Goal: Task Accomplishment & Management: Complete application form

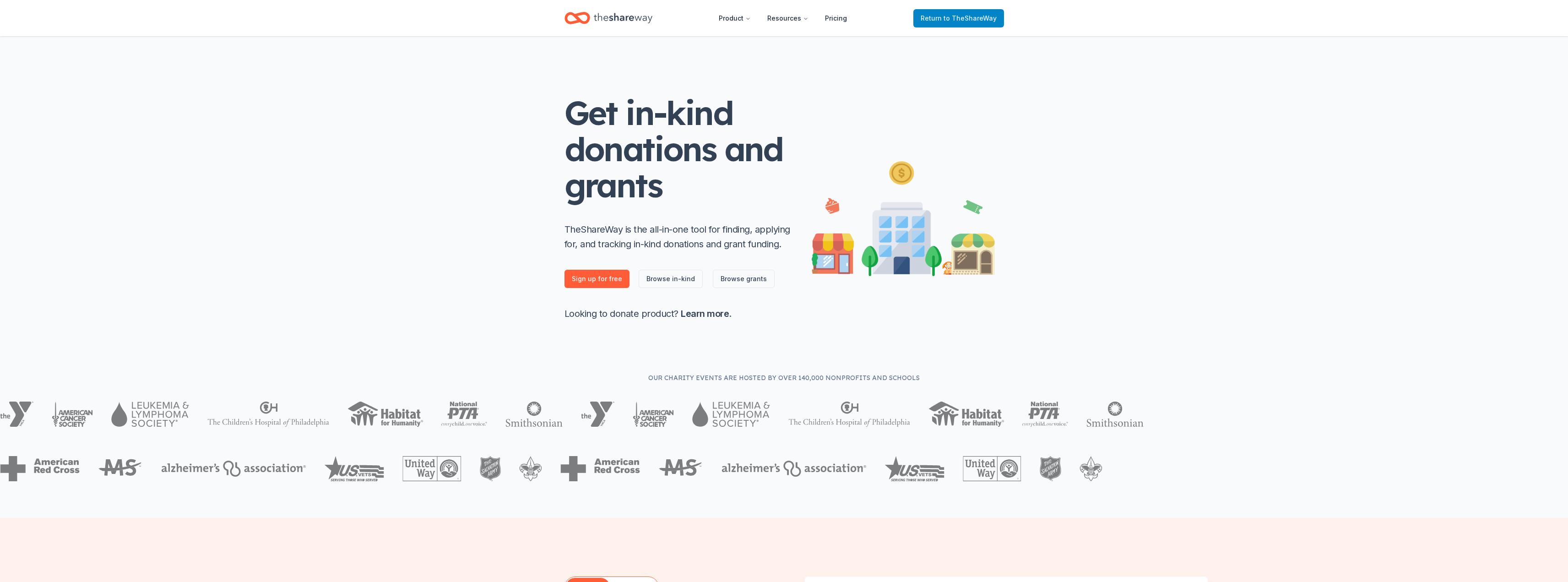
click at [982, 19] on span "to TheShareWay" at bounding box center [970, 18] width 53 height 8
click at [954, 19] on span "to TheShareWay" at bounding box center [970, 18] width 53 height 8
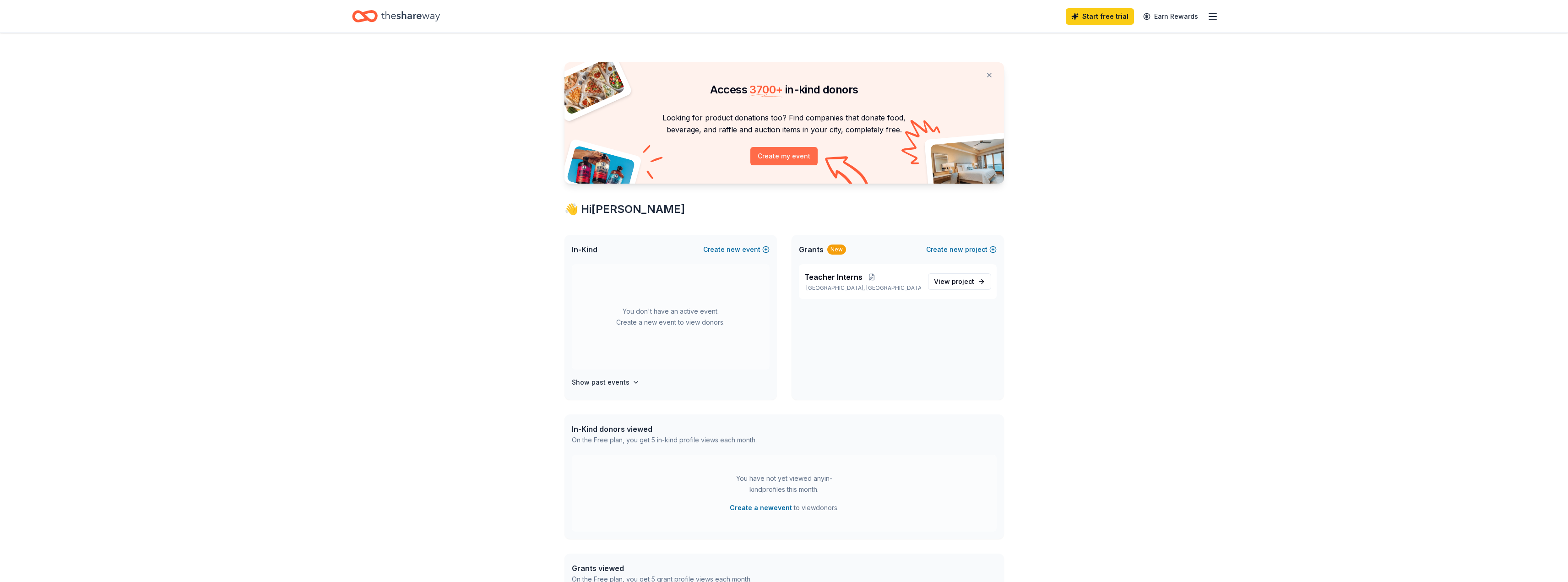
click at [795, 152] on button "Create my event" at bounding box center [784, 156] width 67 height 18
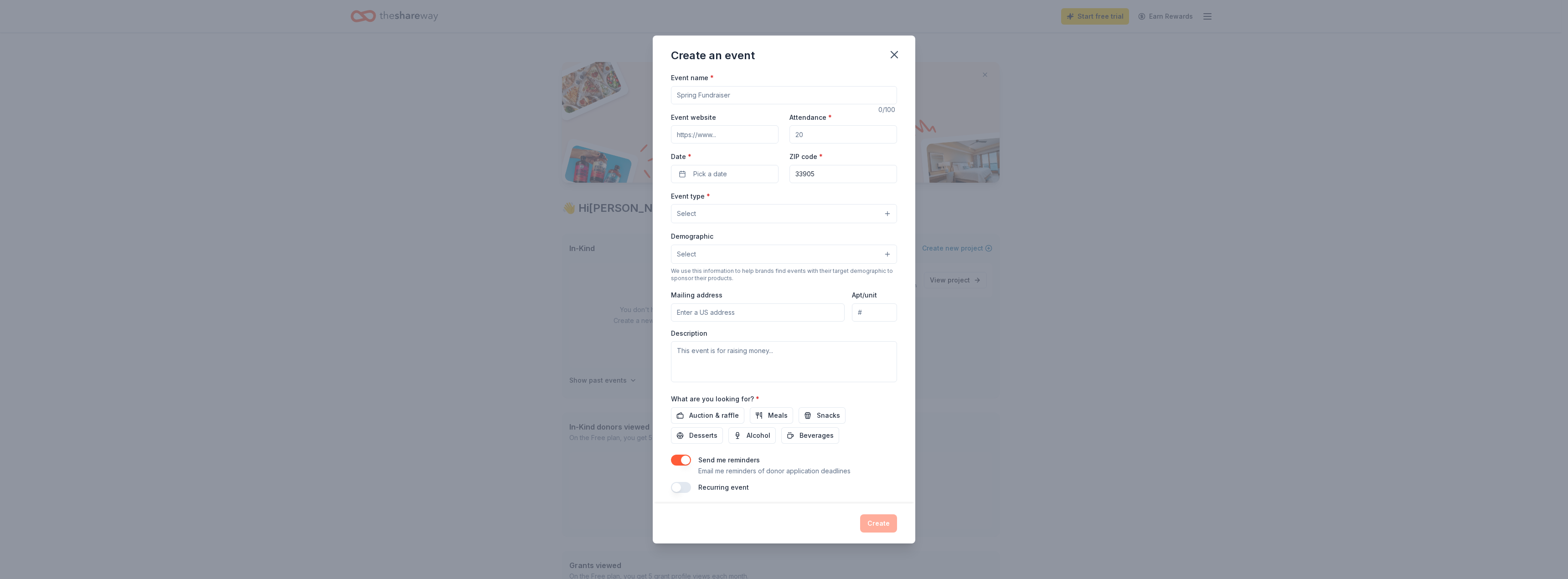
click at [727, 92] on input "Event name *" at bounding box center [783, 95] width 226 height 18
type input "Educator Signing Event"
click at [721, 137] on input "Event website" at bounding box center [724, 134] width 108 height 18
click at [800, 133] on input "Attendance *" at bounding box center [843, 134] width 108 height 18
type input "250"
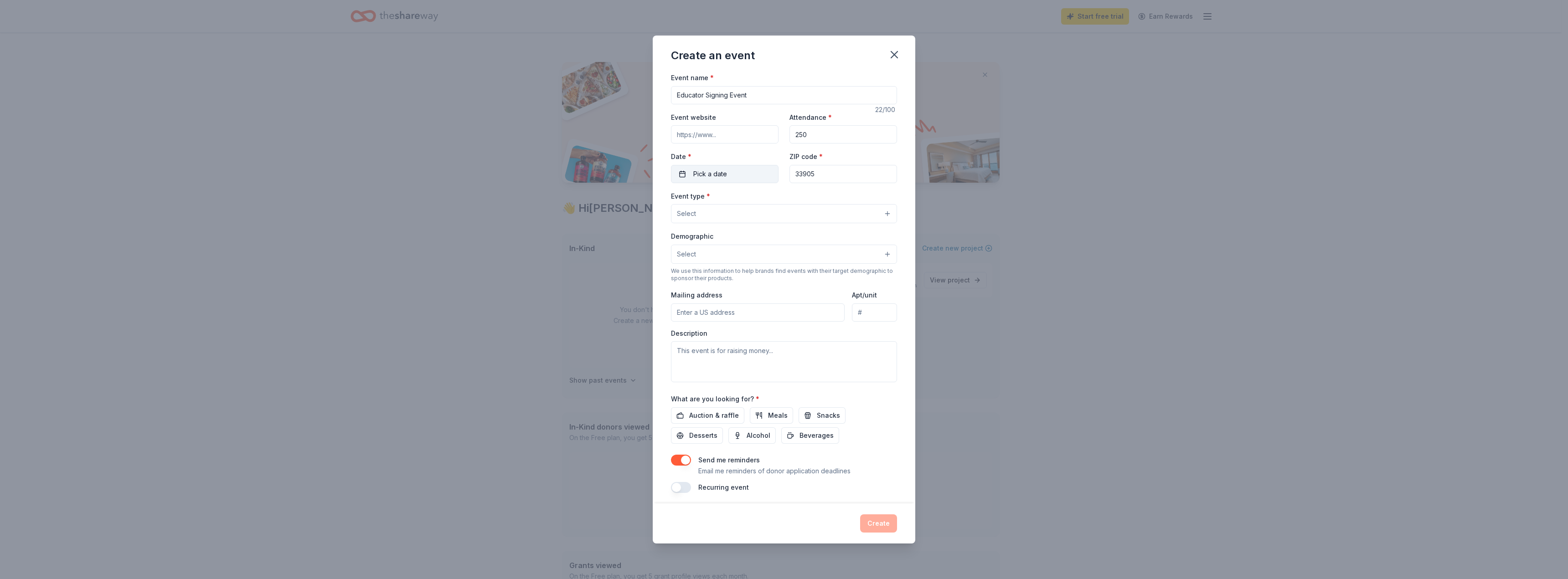
click at [757, 172] on button "Pick a date" at bounding box center [724, 174] width 108 height 18
click at [773, 198] on button "Go to next month" at bounding box center [772, 198] width 13 height 13
click at [703, 291] on button "18" at bounding box center [706, 292] width 16 height 16
drag, startPoint x: 824, startPoint y: 221, endPoint x: 825, endPoint y: 217, distance: 4.1
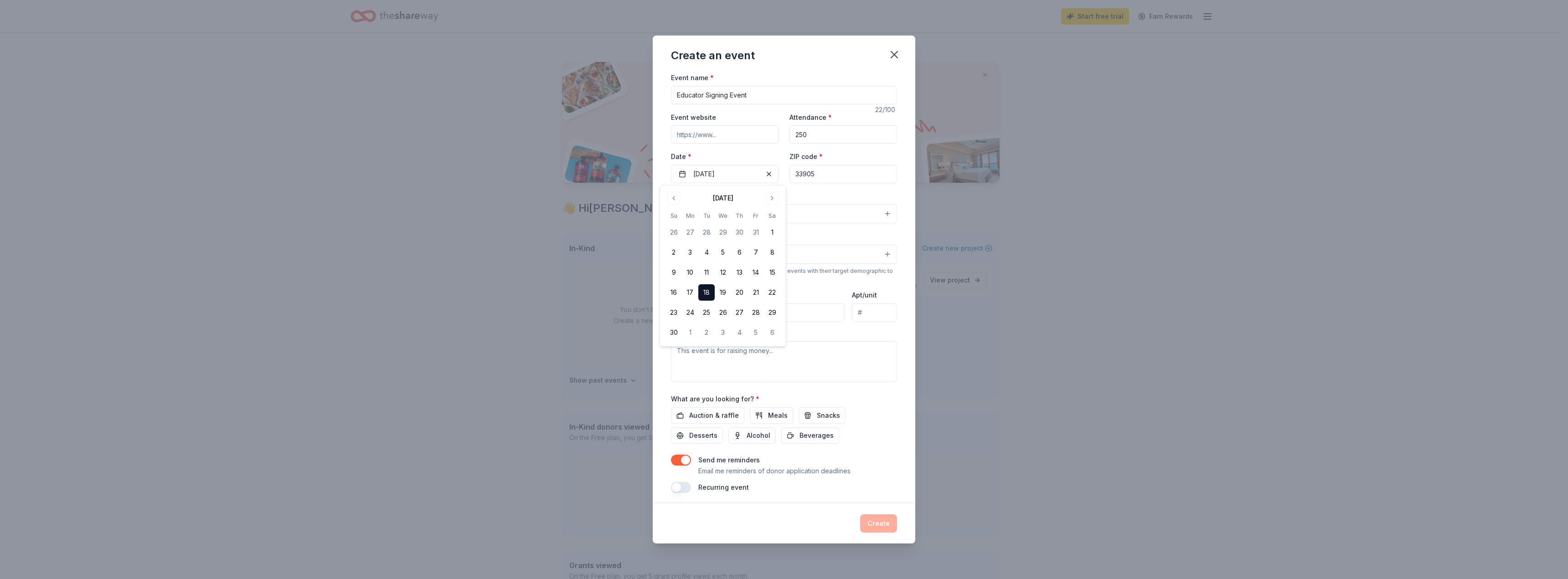
click at [824, 220] on button "Select" at bounding box center [783, 213] width 226 height 19
click at [756, 251] on span "Business & professional" at bounding box center [784, 252] width 211 height 12
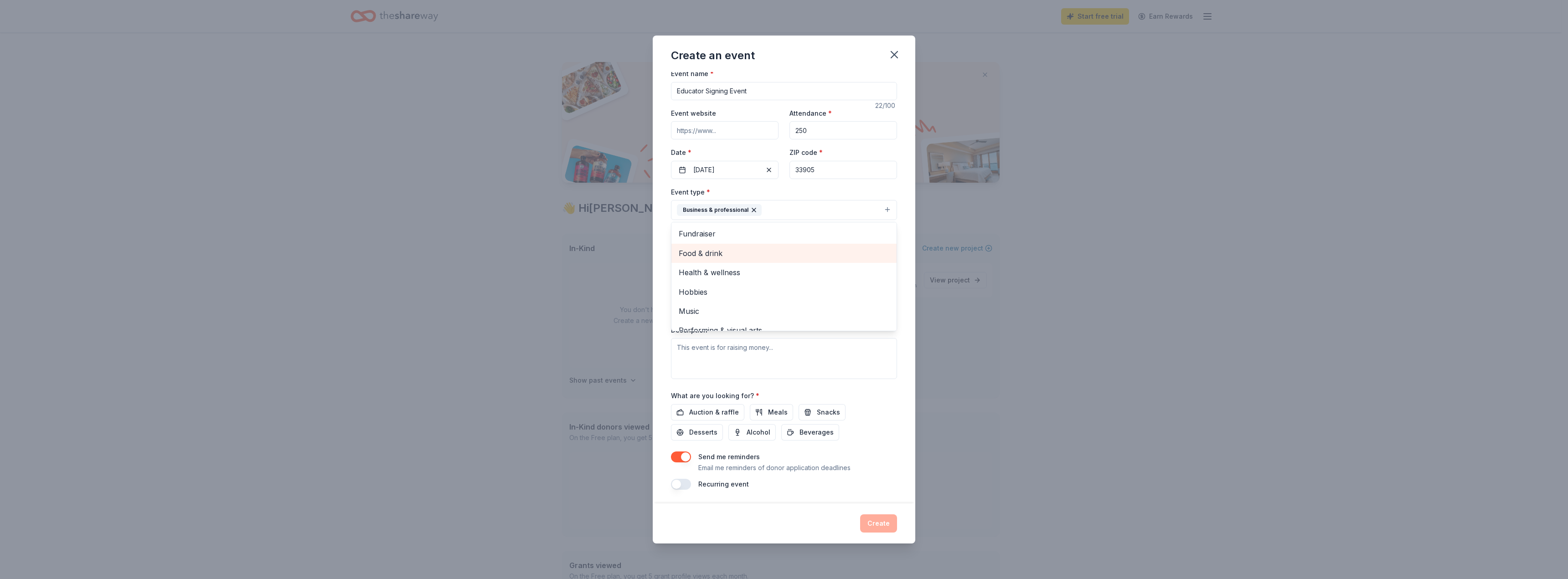
click at [752, 255] on span "Food & drink" at bounding box center [784, 253] width 211 height 12
click at [955, 319] on div "Create an event Event name * Educator Signing Event 22 /100 Event website Atten…" at bounding box center [784, 290] width 1568 height 579
click at [756, 249] on button "Select" at bounding box center [783, 249] width 226 height 19
click at [747, 273] on span "All genders" at bounding box center [784, 273] width 211 height 12
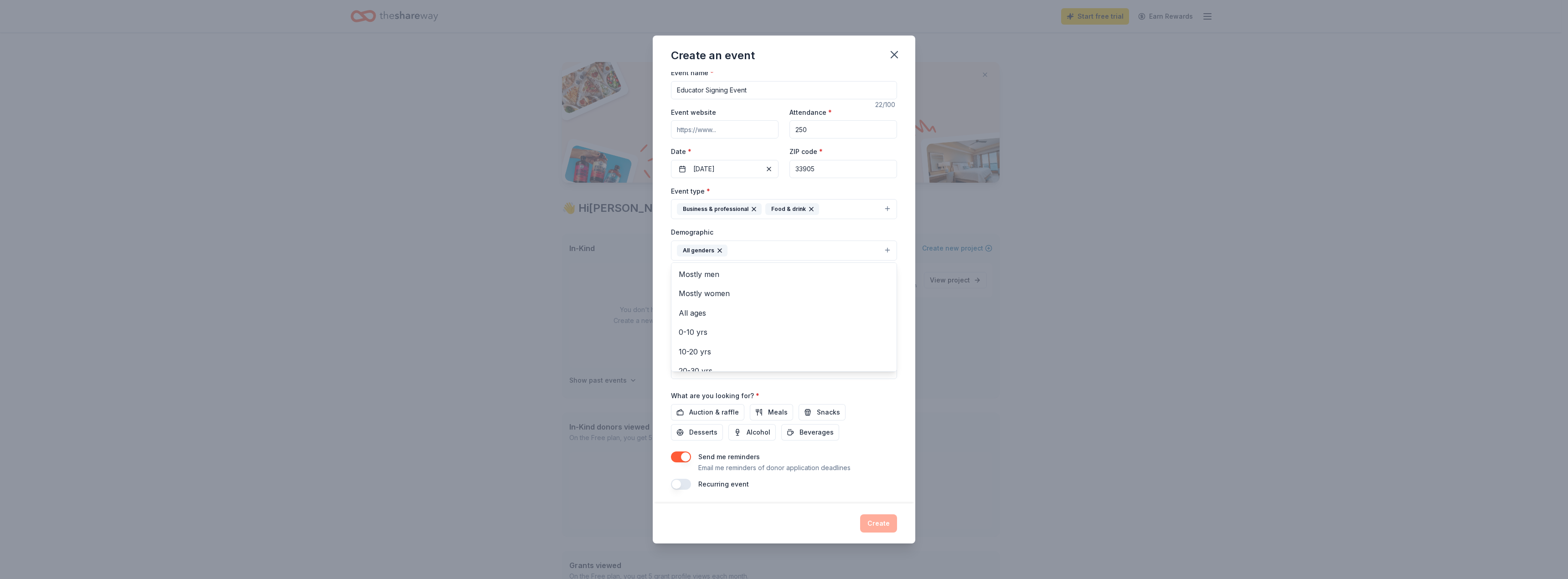
click at [900, 283] on div "Event name * Educator Signing Event 22 /100 Event website Attendance * 250 Date…" at bounding box center [783, 287] width 262 height 431
click at [761, 309] on input "Mailing address" at bounding box center [757, 309] width 173 height 18
type input "2855 Colonial Boulevard"
click at [749, 352] on textarea at bounding box center [783, 358] width 226 height 41
type textarea "T"
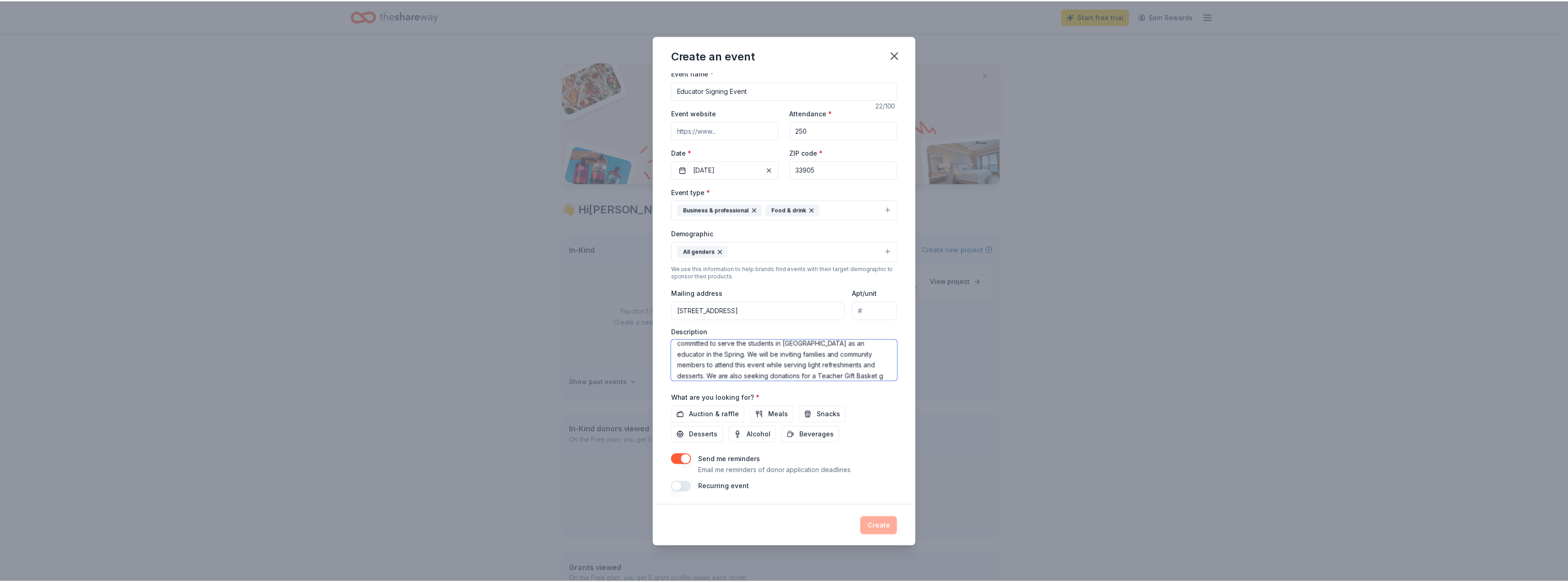
scroll to position [39, 0]
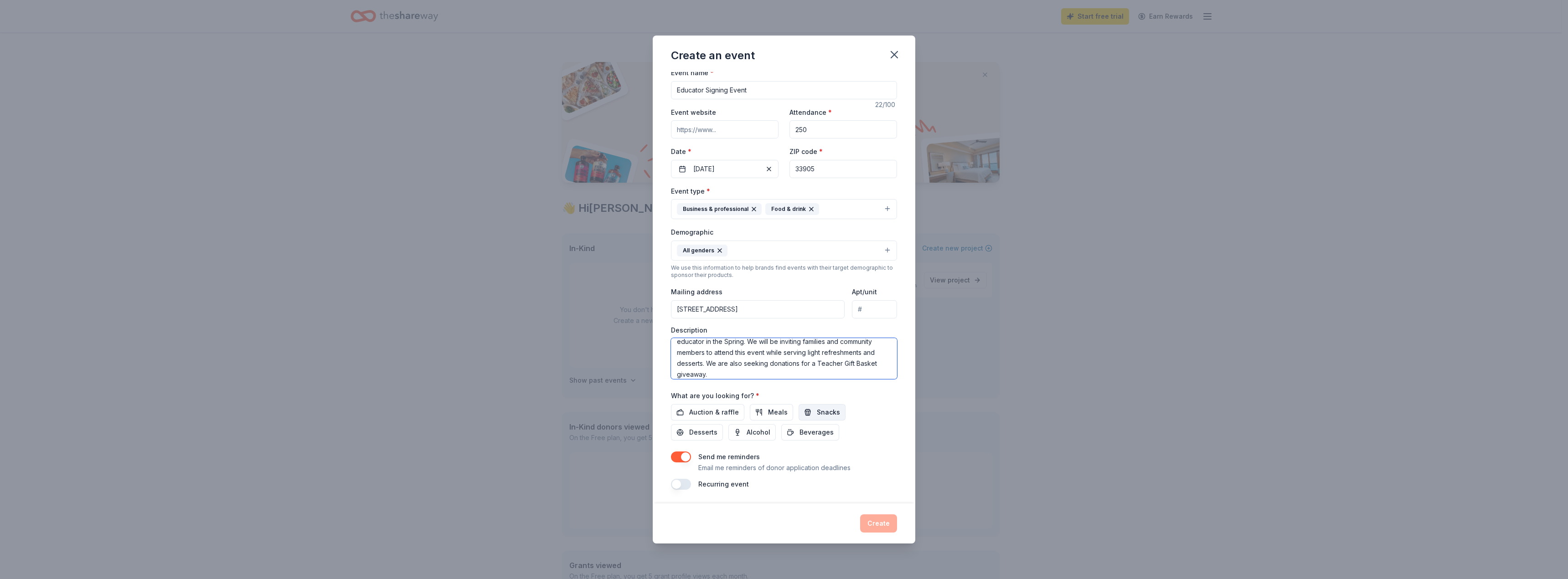
type textarea "This event is our school district's first ever Educator's Signing Event. This e…"
click at [801, 414] on button "Snacks" at bounding box center [822, 412] width 47 height 16
click at [687, 433] on button "Desserts" at bounding box center [696, 432] width 52 height 16
click at [807, 427] on span "Beverages" at bounding box center [816, 432] width 34 height 11
click at [713, 411] on span "Auction & raffle" at bounding box center [714, 412] width 50 height 11
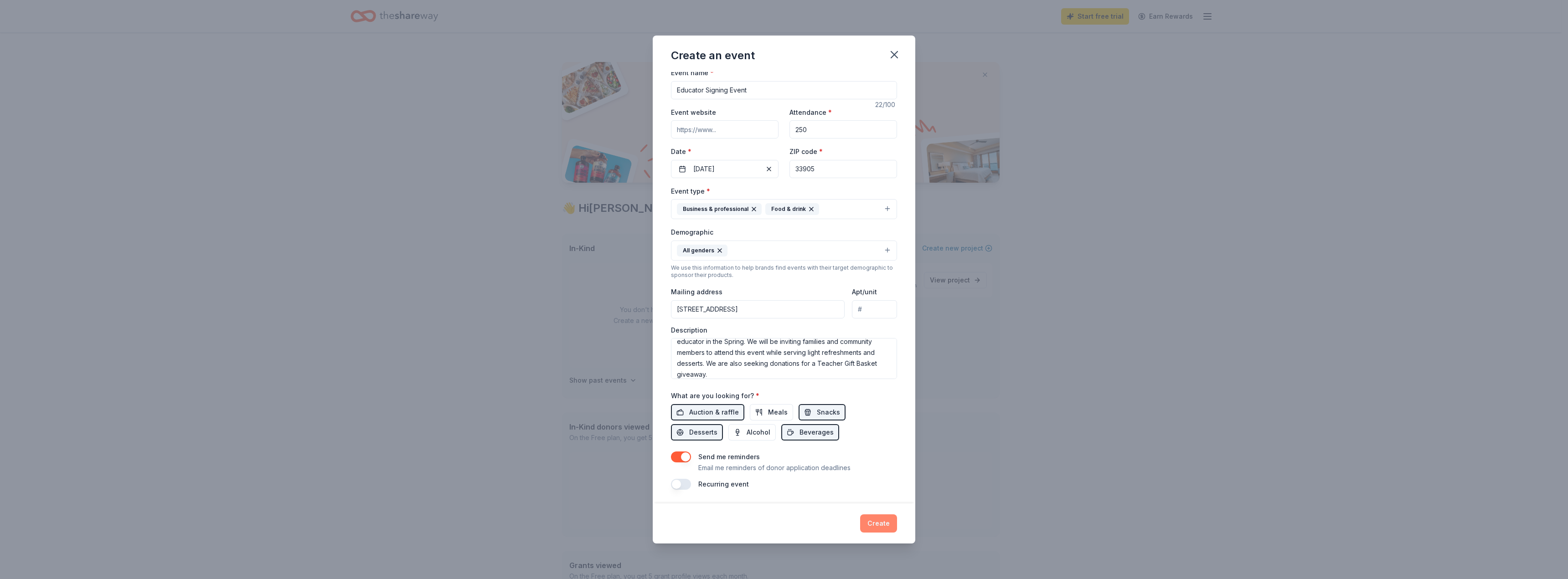
click at [886, 521] on button "Create" at bounding box center [878, 523] width 37 height 18
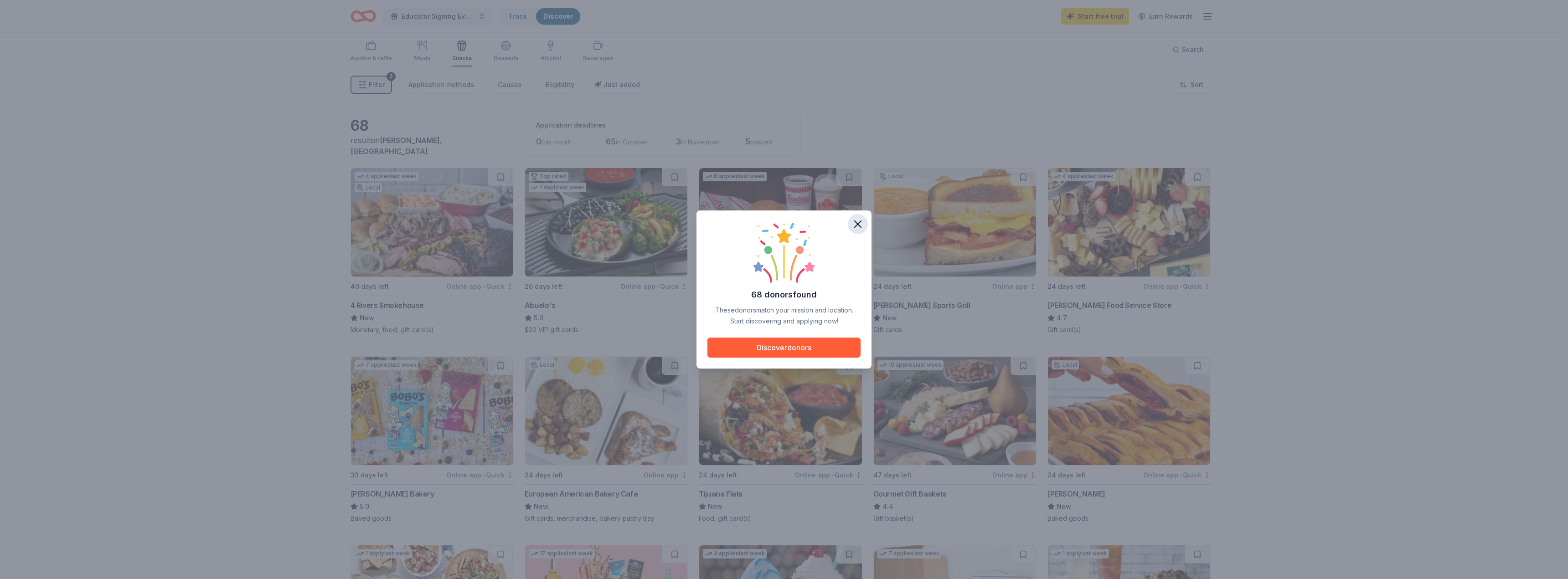
click at [862, 221] on icon "button" at bounding box center [858, 224] width 13 height 13
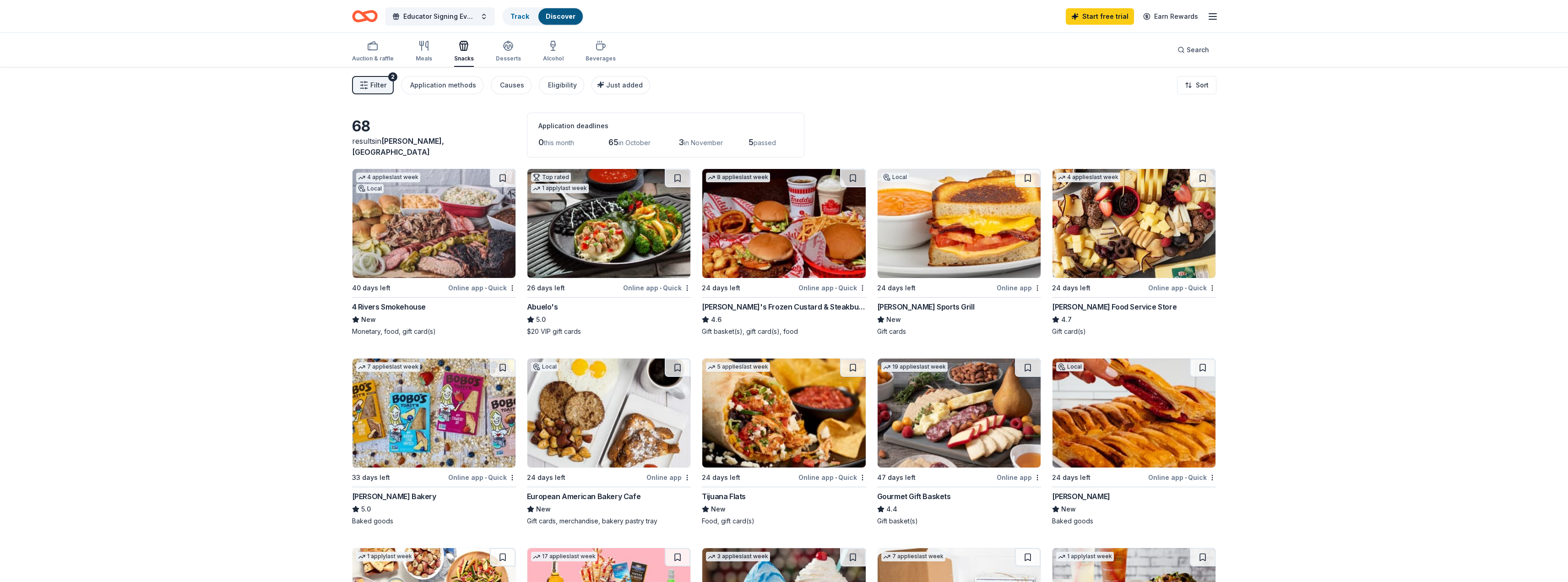
scroll to position [92, 0]
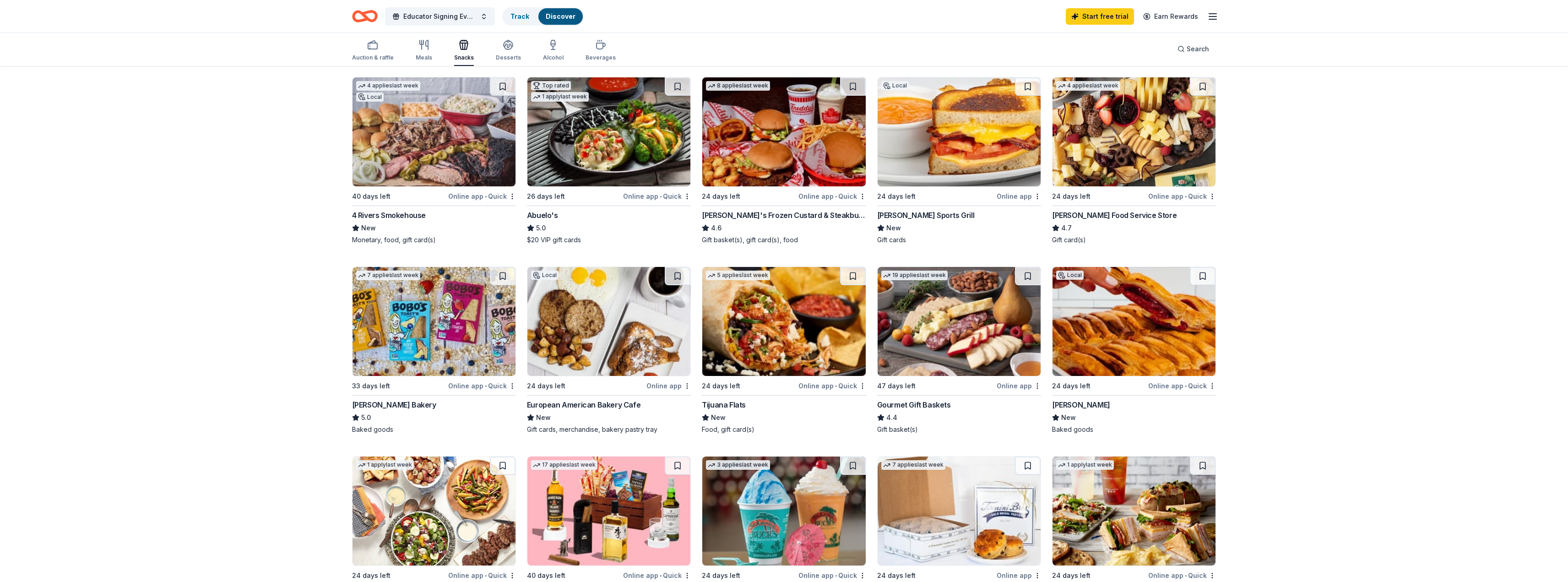
click at [646, 311] on img at bounding box center [609, 322] width 163 height 109
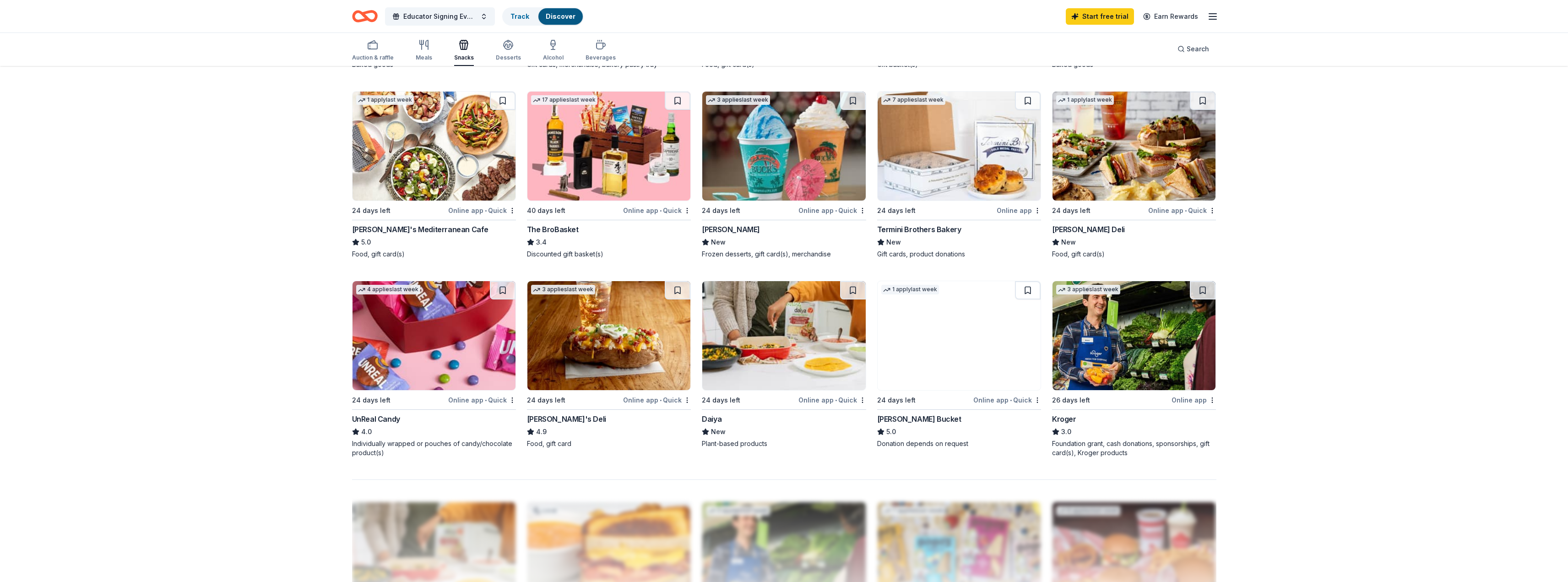
scroll to position [412, 0]
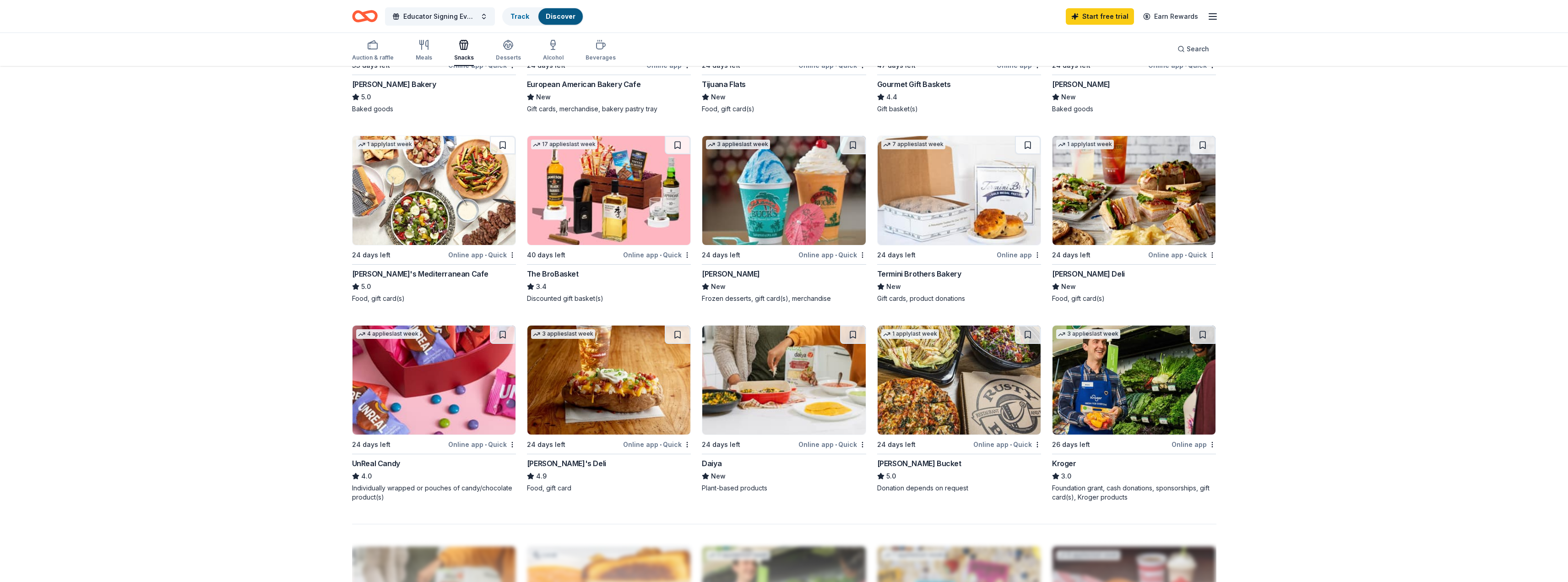
click at [1120, 234] on img at bounding box center [1134, 190] width 163 height 109
click at [591, 374] on img at bounding box center [609, 380] width 163 height 109
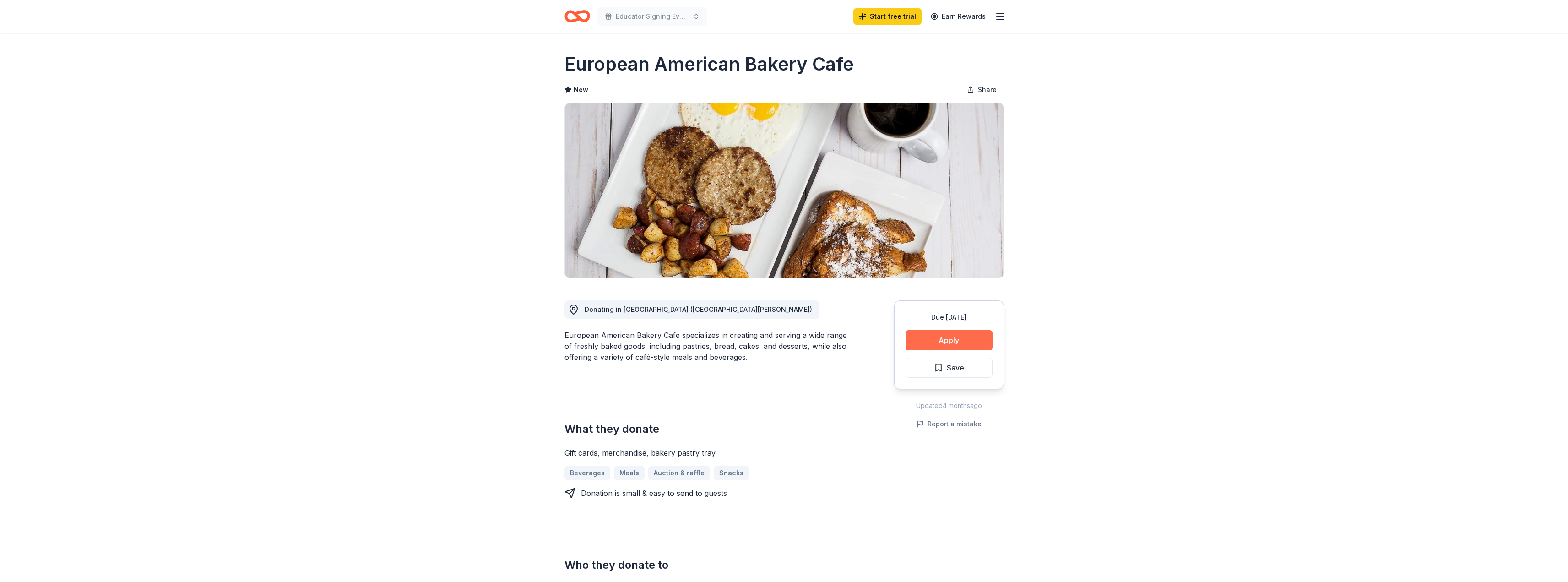
click at [925, 338] on button "Apply" at bounding box center [949, 340] width 87 height 20
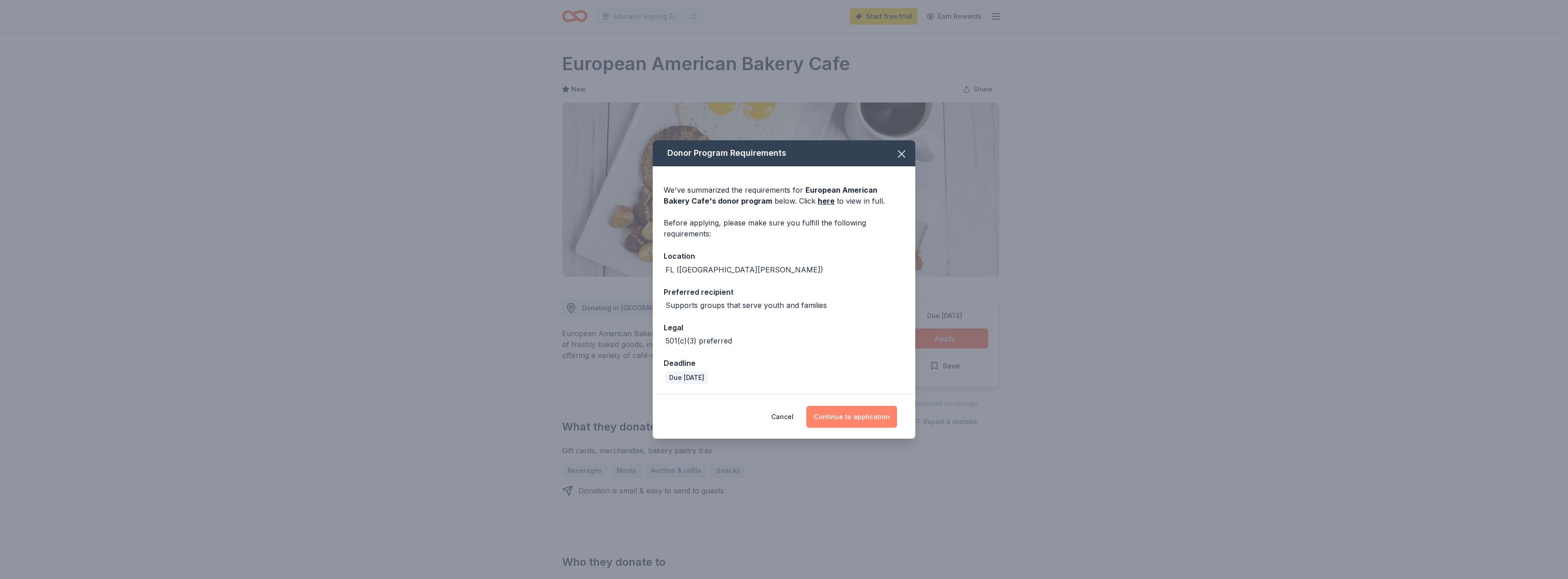
click at [833, 420] on button "Continue to application" at bounding box center [852, 417] width 91 height 22
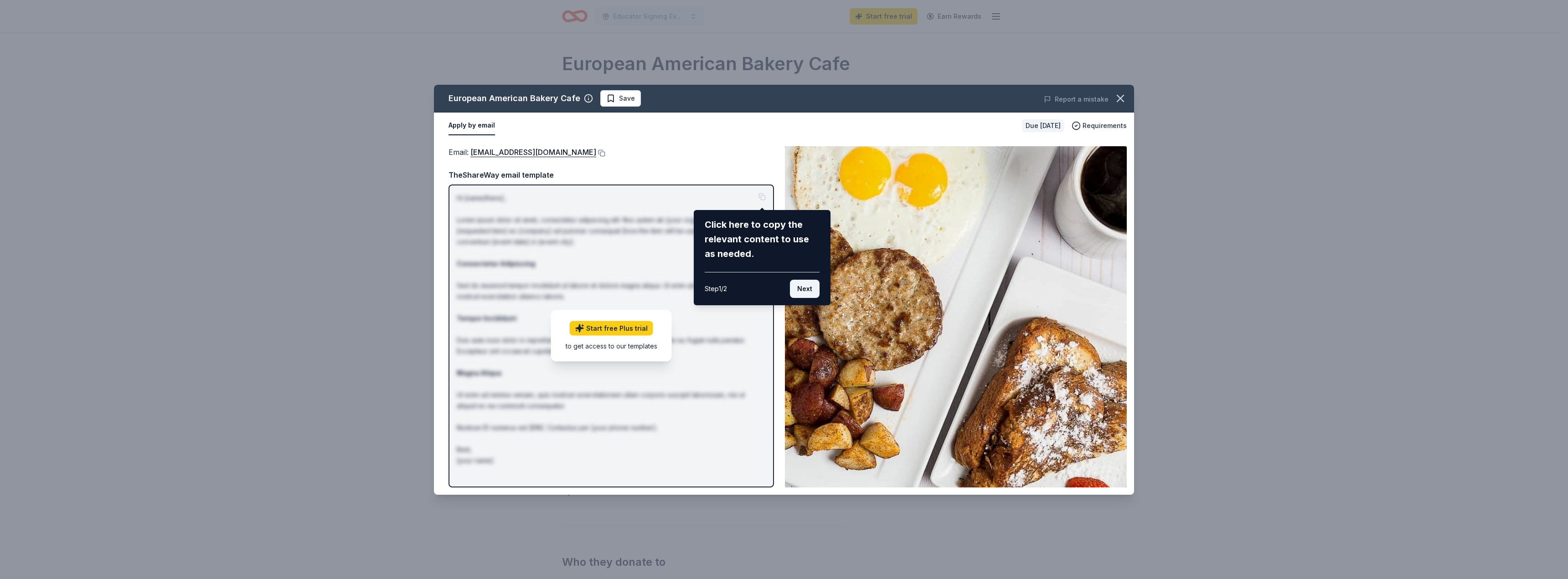
click at [808, 288] on button "Next" at bounding box center [805, 289] width 30 height 18
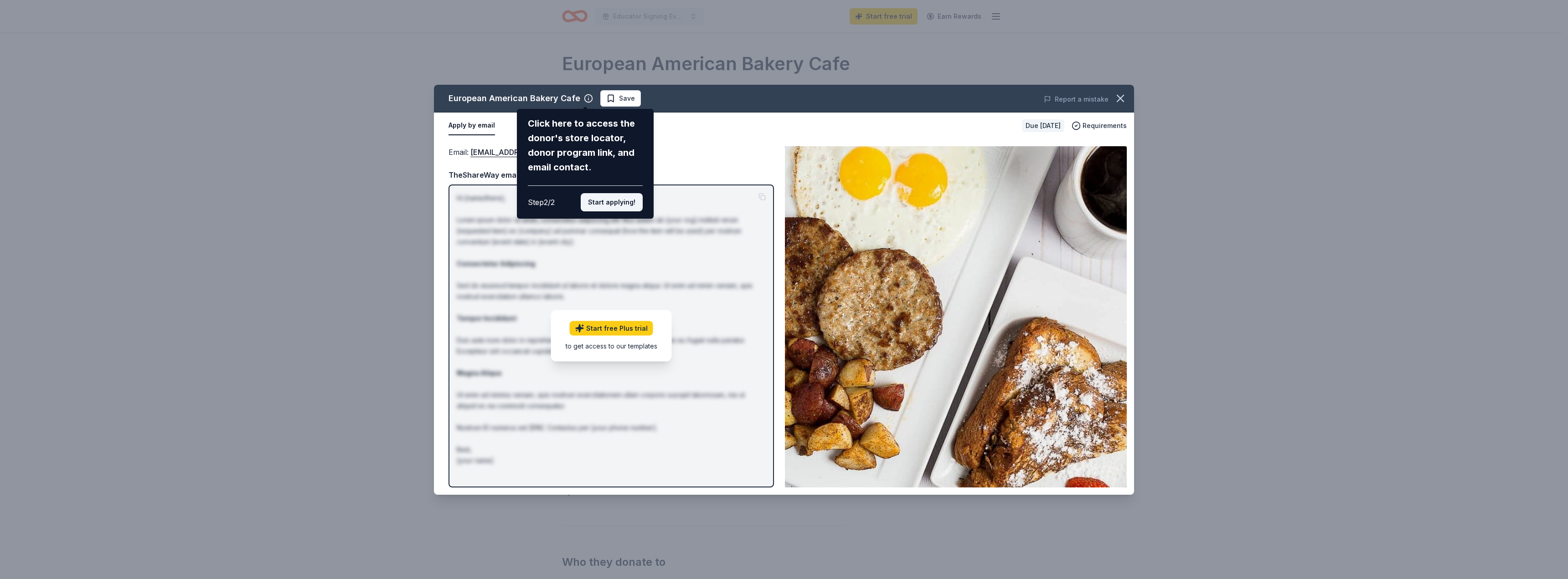
click at [612, 200] on button "Start applying!" at bounding box center [612, 203] width 62 height 18
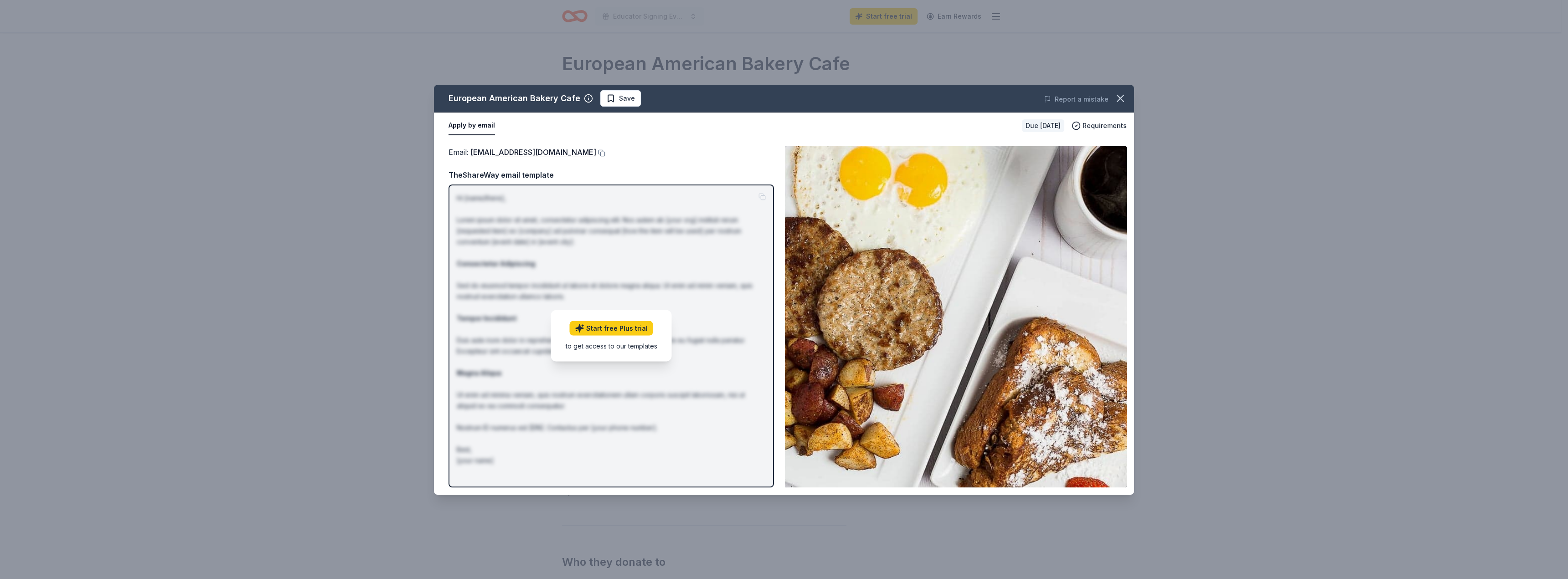
click at [745, 290] on div "European American Bakery Cafe Save Report a mistake Apply by email Due in 24 da…" at bounding box center [784, 290] width 700 height 410
click at [481, 125] on div "European American Bakery Cafe Save Report a mistake Apply by email Due in 24 da…" at bounding box center [784, 290] width 700 height 410
click at [491, 153] on div "European American Bakery Cafe Save Report a mistake Apply by email Due in 24 da…" at bounding box center [784, 290] width 700 height 410
click at [596, 152] on button at bounding box center [600, 153] width 9 height 7
click at [1121, 94] on icon "button" at bounding box center [1120, 98] width 13 height 13
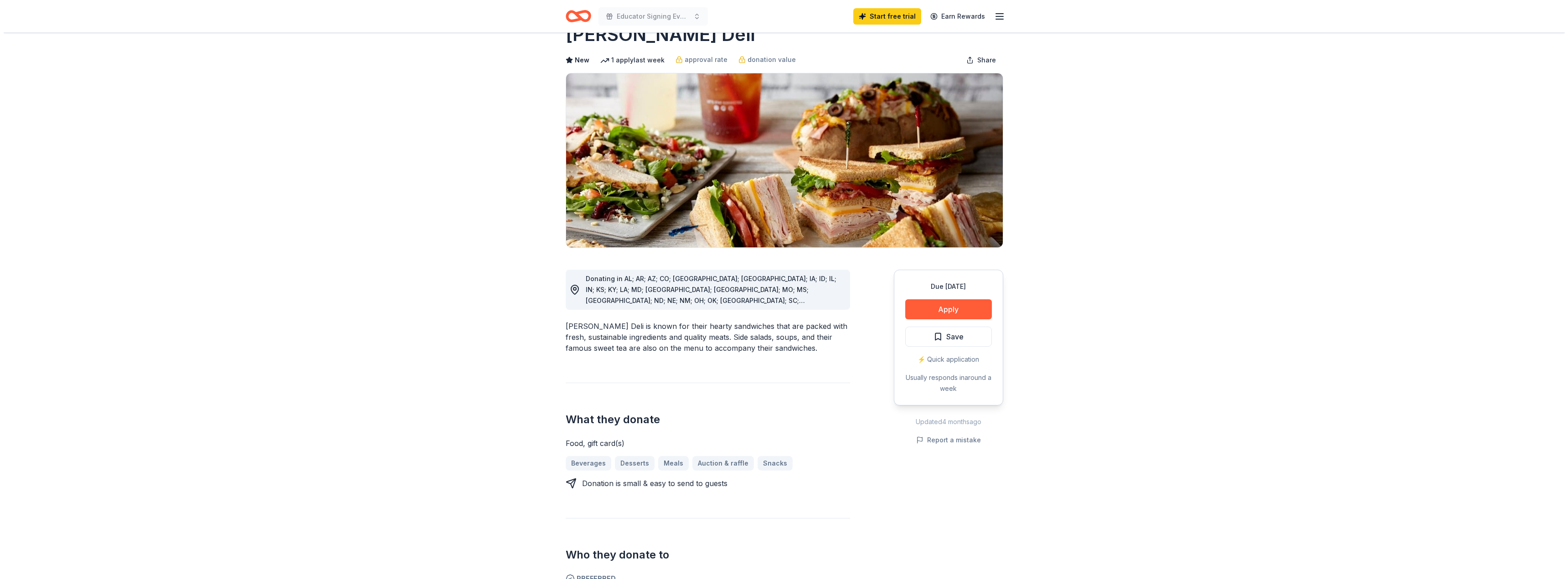
scroll to position [46, 0]
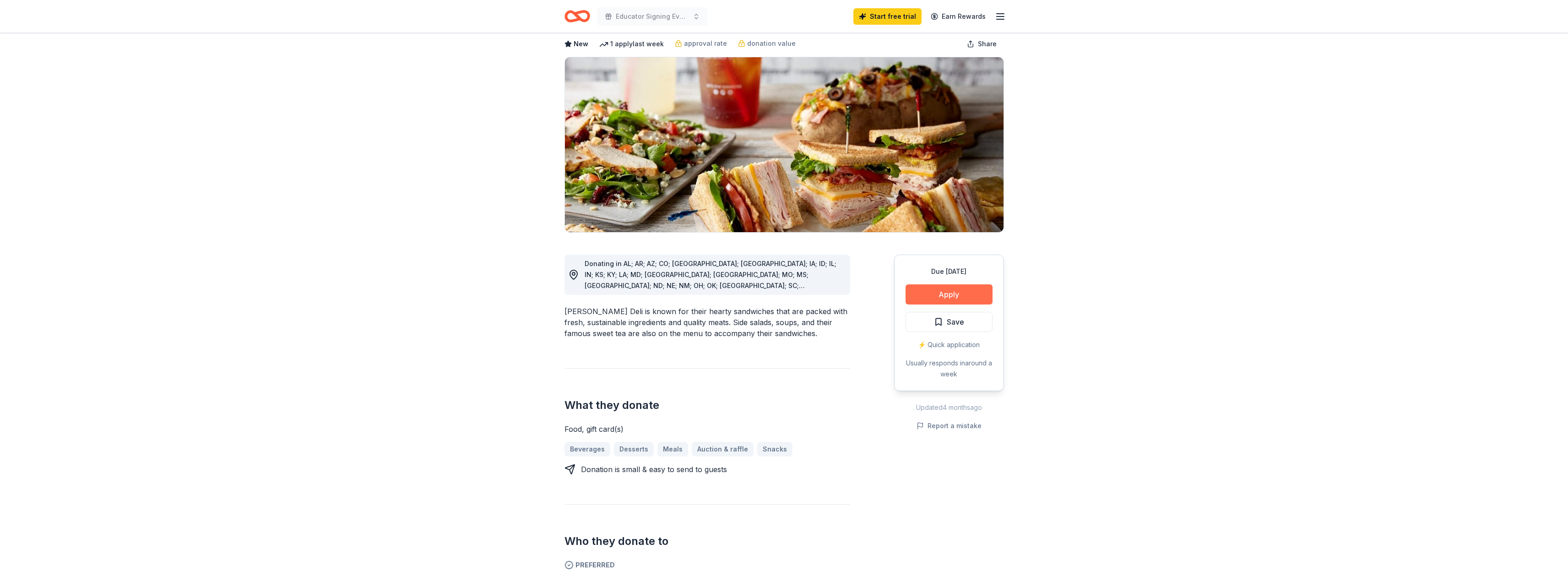
click at [968, 292] on button "Apply" at bounding box center [949, 294] width 87 height 20
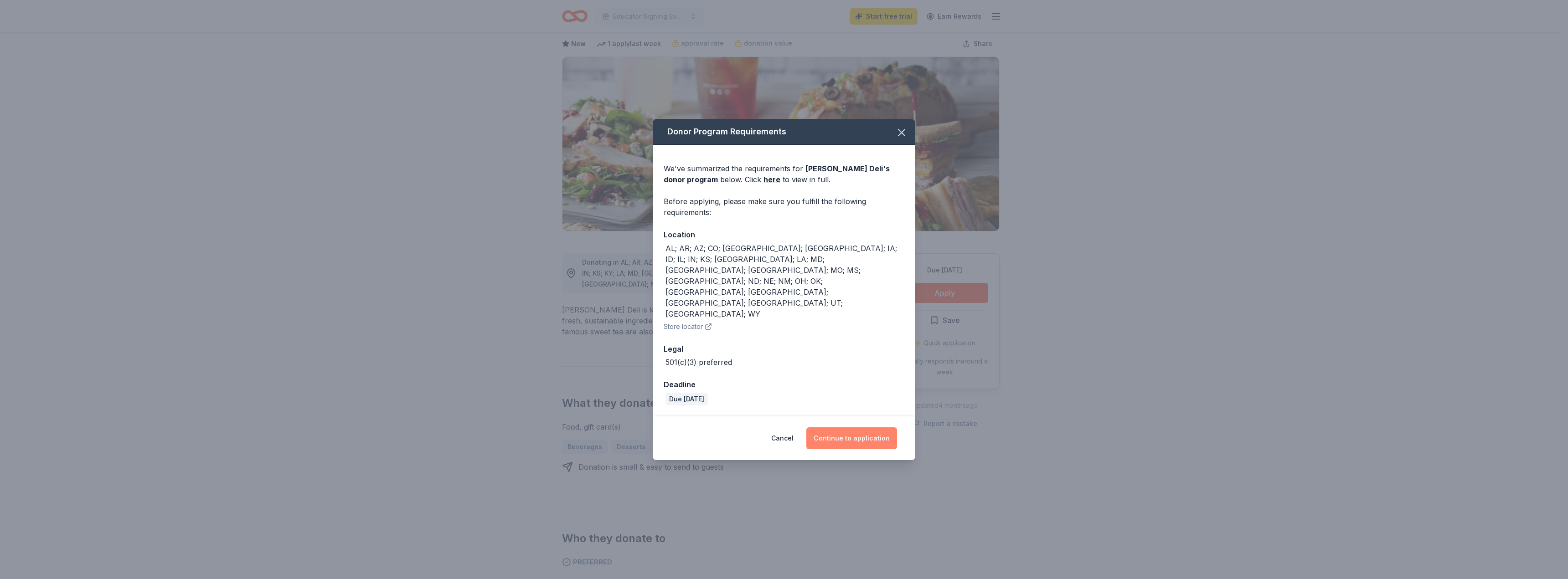
click at [850, 427] on button "Continue to application" at bounding box center [852, 438] width 91 height 22
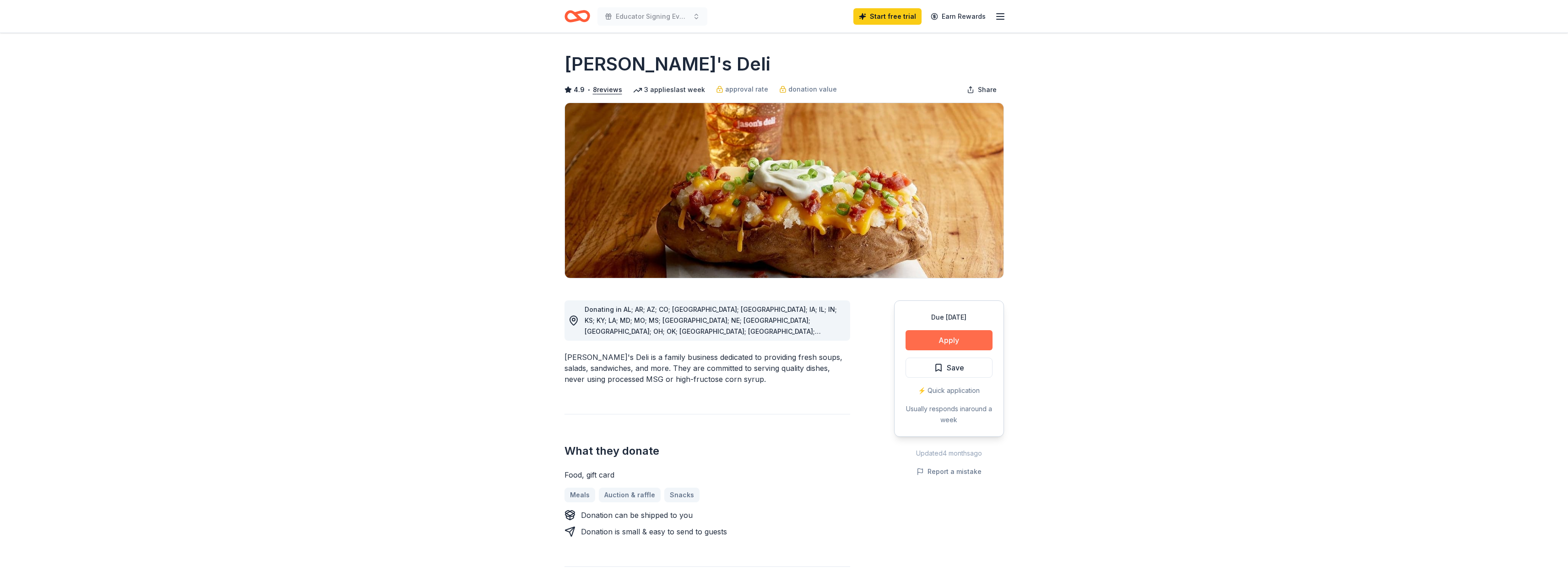
click at [962, 334] on button "Apply" at bounding box center [949, 340] width 87 height 20
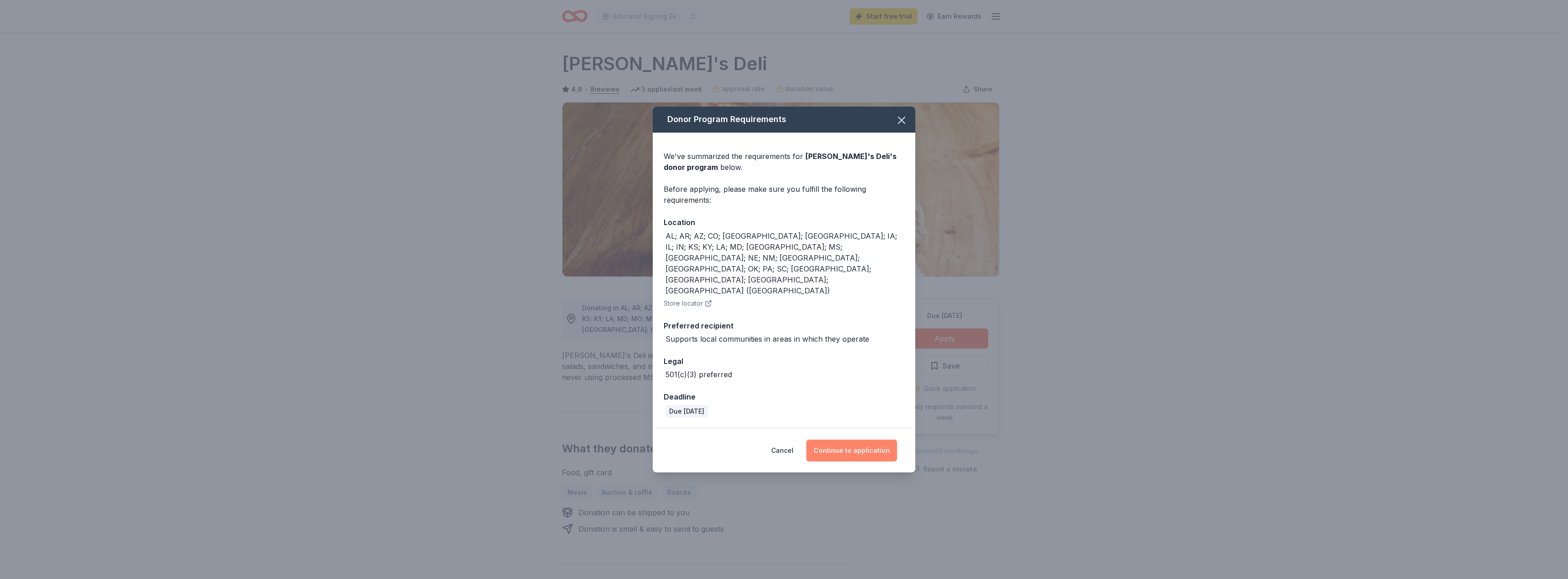
click at [873, 440] on button "Continue to application" at bounding box center [852, 451] width 91 height 22
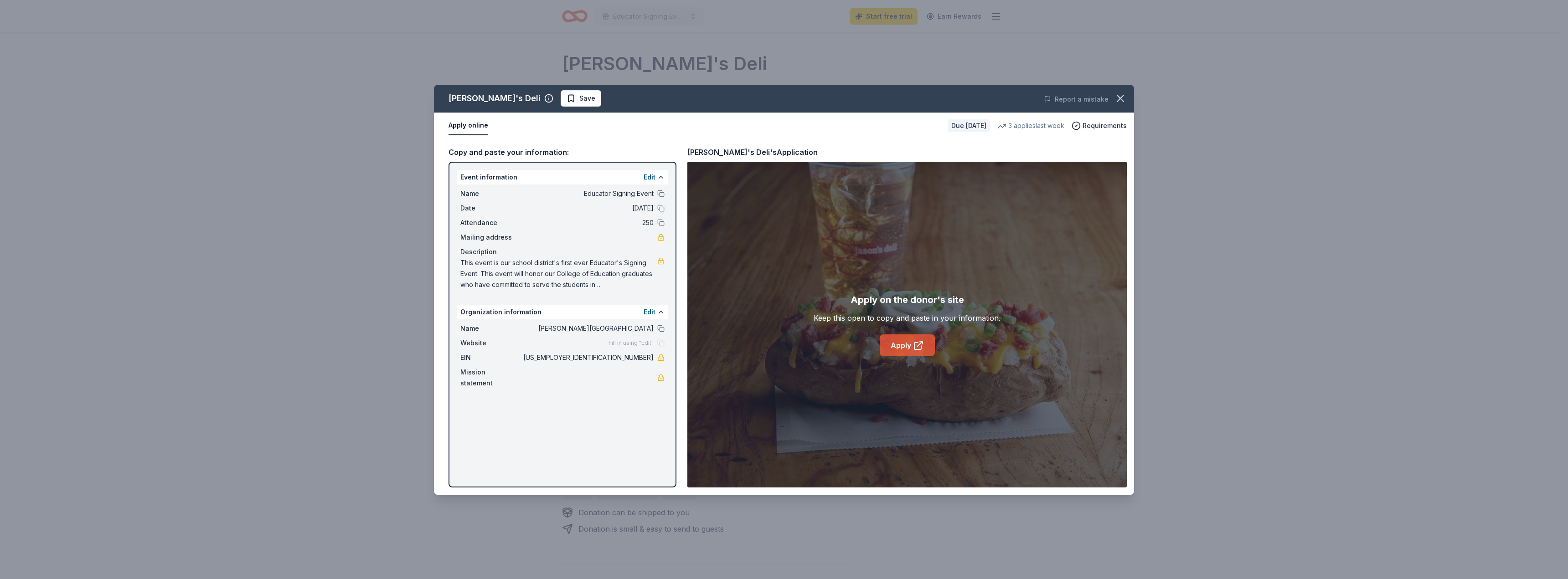
click at [899, 344] on link "Apply" at bounding box center [907, 345] width 55 height 22
